Goal: Book appointment/travel/reservation

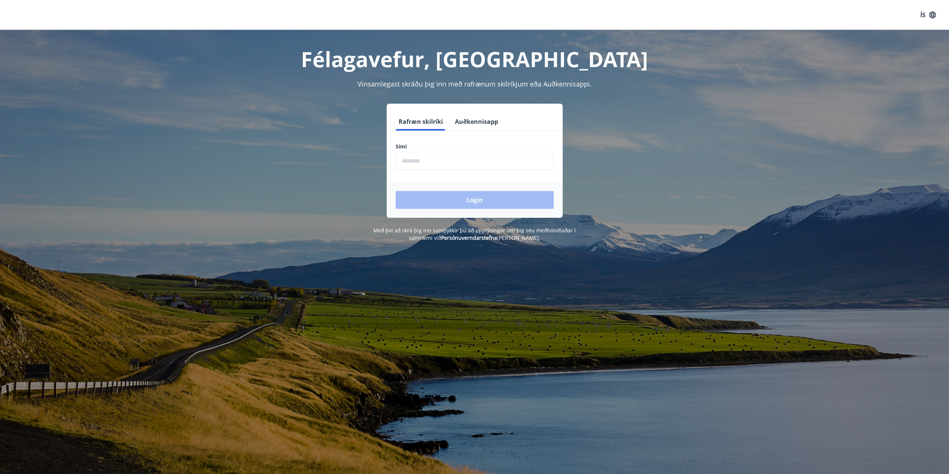
click at [495, 159] on input "phone" at bounding box center [474, 161] width 158 height 18
type input "********"
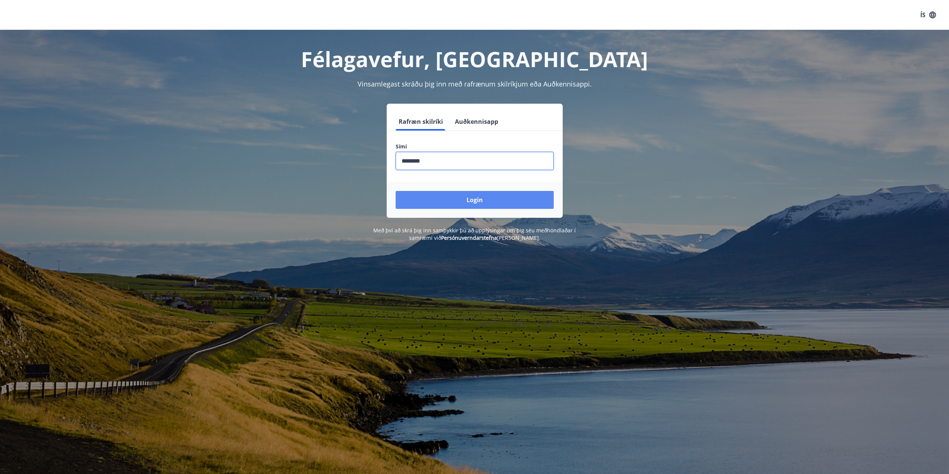
click at [473, 201] on button "Login" at bounding box center [474, 200] width 158 height 18
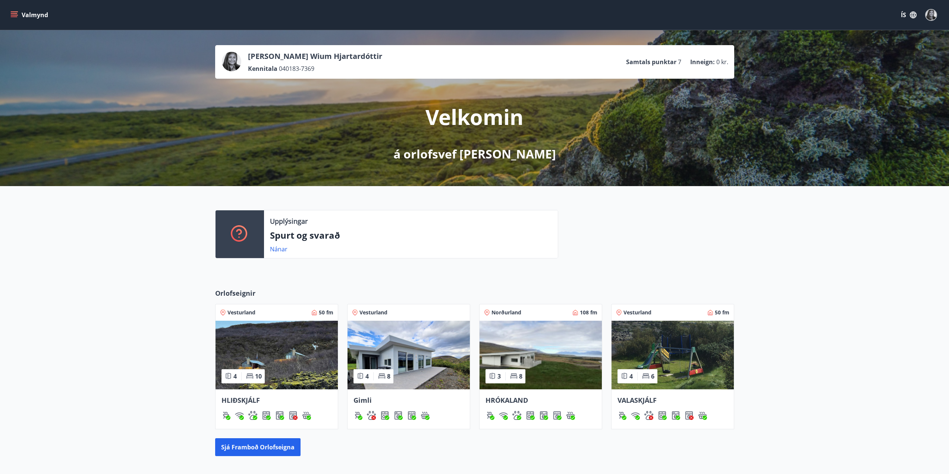
click at [148, 339] on div "Orlofseignir Vesturland 50 fm 4 10 HLIÐSKJÁLF Vesturland 4 8 Gimli Norðurland 1…" at bounding box center [474, 372] width 949 height 192
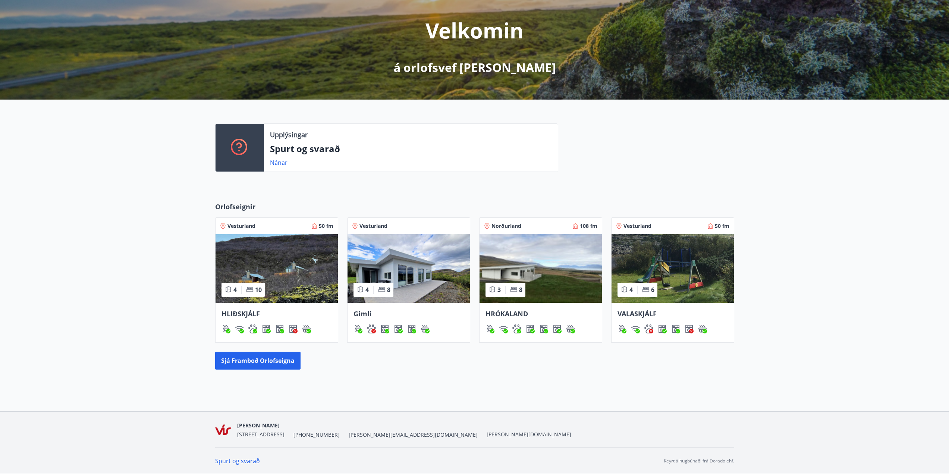
click at [577, 306] on div "HRÓKALAND" at bounding box center [540, 323] width 122 height 40
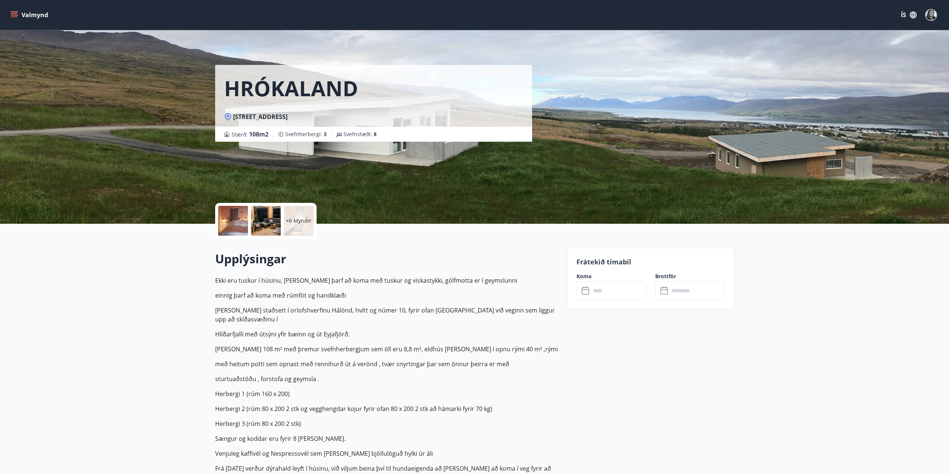
click at [623, 290] on input "text" at bounding box center [618, 290] width 56 height 18
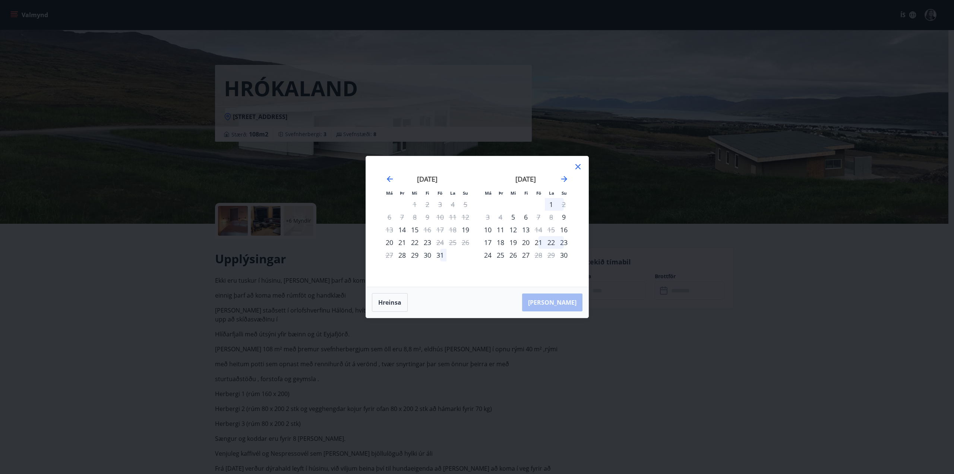
click at [577, 170] on icon at bounding box center [578, 166] width 9 height 9
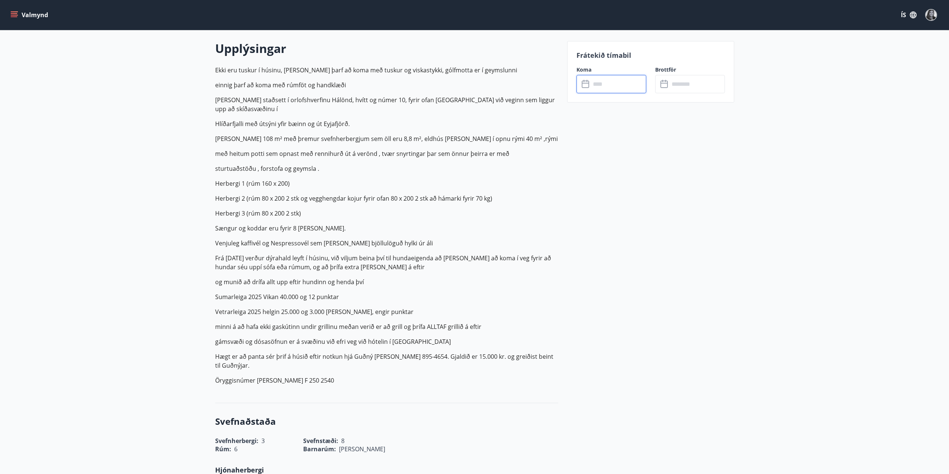
scroll to position [224, 0]
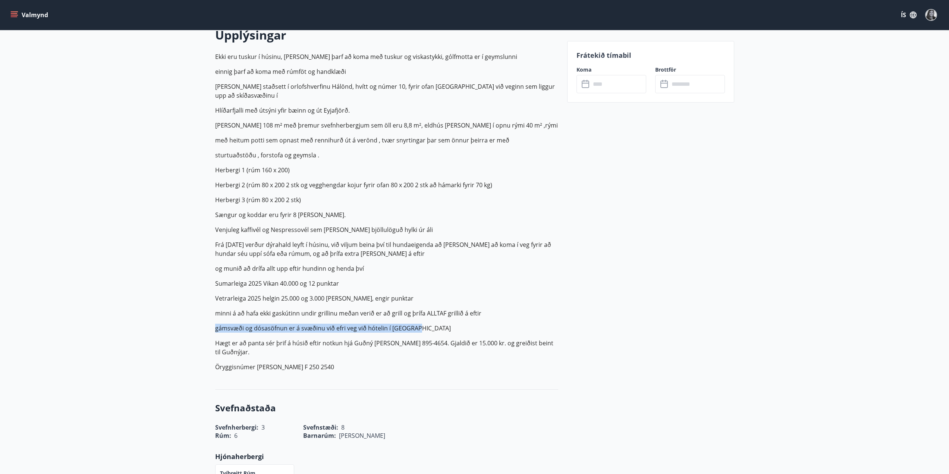
drag, startPoint x: 420, startPoint y: 321, endPoint x: 210, endPoint y: 320, distance: 209.5
copy p "gámsvæði og dósasöfnun er á svæðinu við efri veg við hótelin í Hálöndum"
click at [457, 240] on p "Frá 17 júlí 2024 verður dýrahald leyft í húsinu, við viljum beina því til hunda…" at bounding box center [386, 249] width 343 height 18
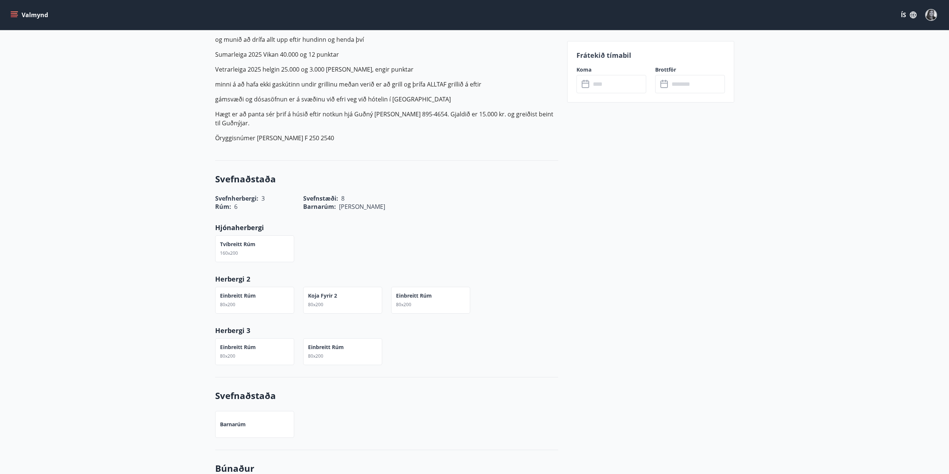
scroll to position [596, 0]
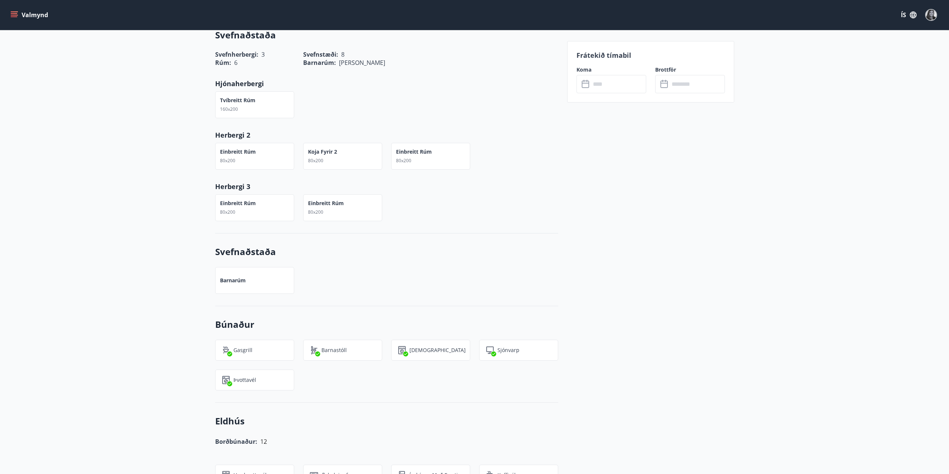
drag, startPoint x: 641, startPoint y: 222, endPoint x: 643, endPoint y: 218, distance: 4.7
click at [642, 221] on div "Frátekið tímabil Koma ​ ​ Brottför ​ ​" at bounding box center [650, 331] width 167 height 1360
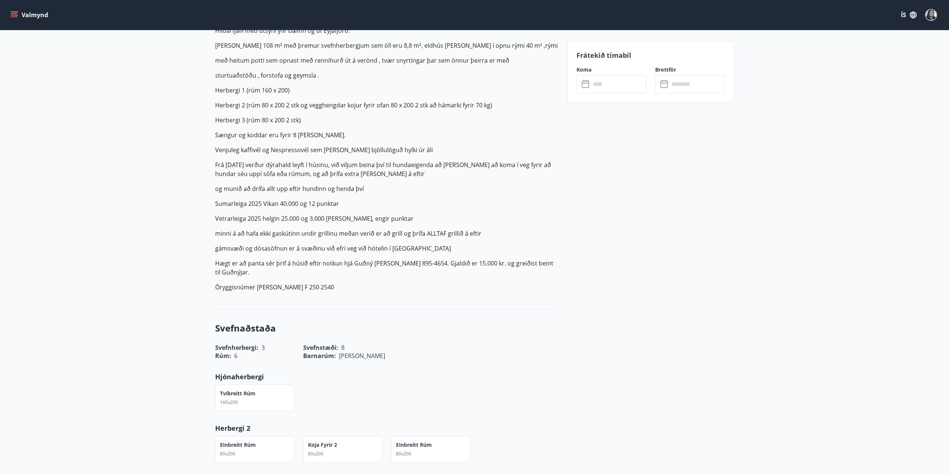
scroll to position [0, 0]
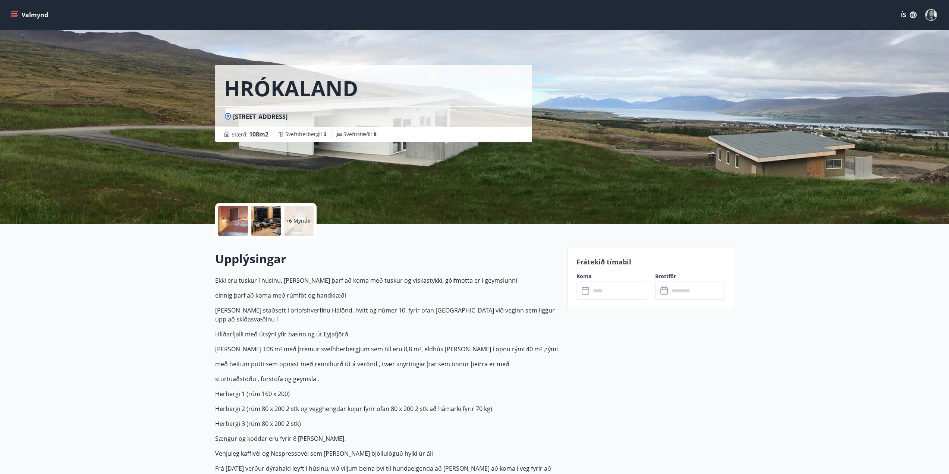
click at [185, 115] on div "HRÓKALAND Hrókaland 10, 601 Akureyri Stærð : 108 m2 Svefnherbergi : 3 Svefnstæð…" at bounding box center [474, 112] width 949 height 224
